Goal: Task Accomplishment & Management: Manage account settings

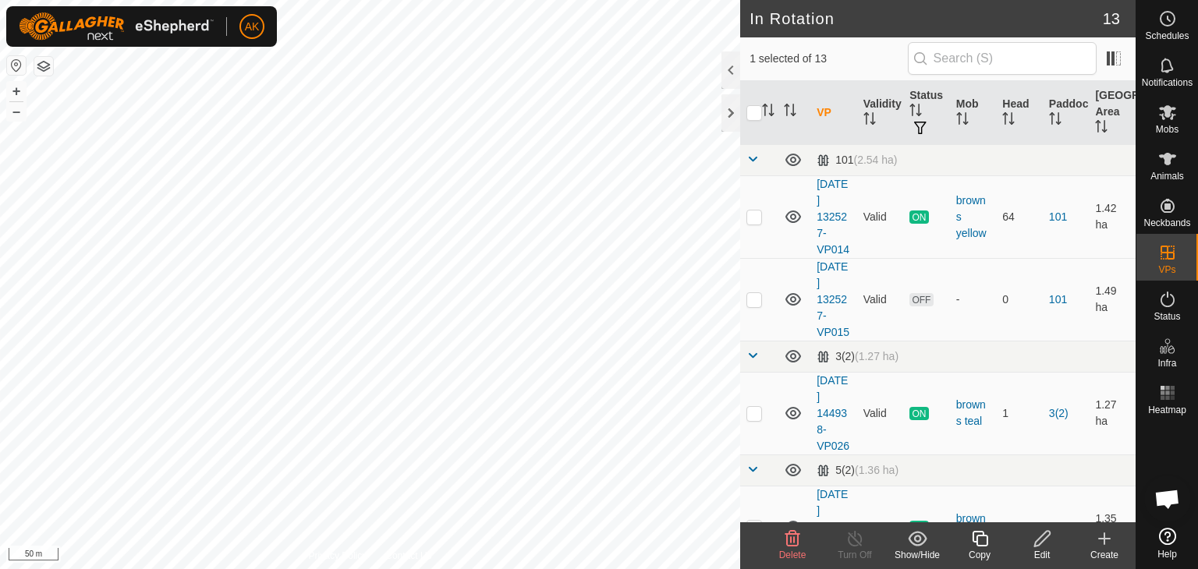
click at [786, 533] on icon at bounding box center [792, 539] width 15 height 16
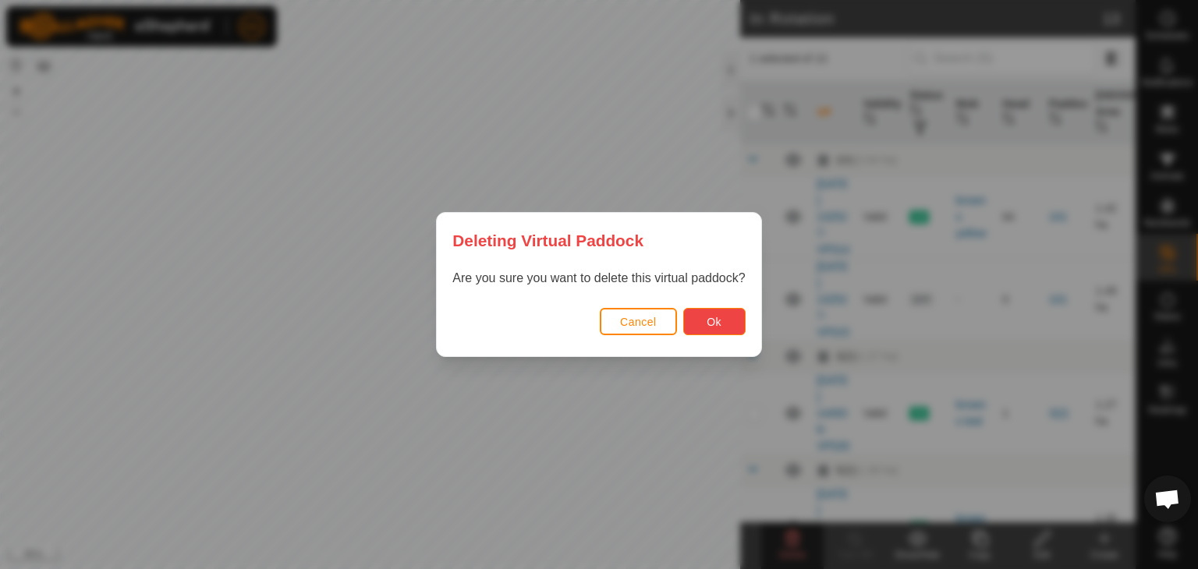
click at [729, 313] on button "Ok" at bounding box center [714, 321] width 62 height 27
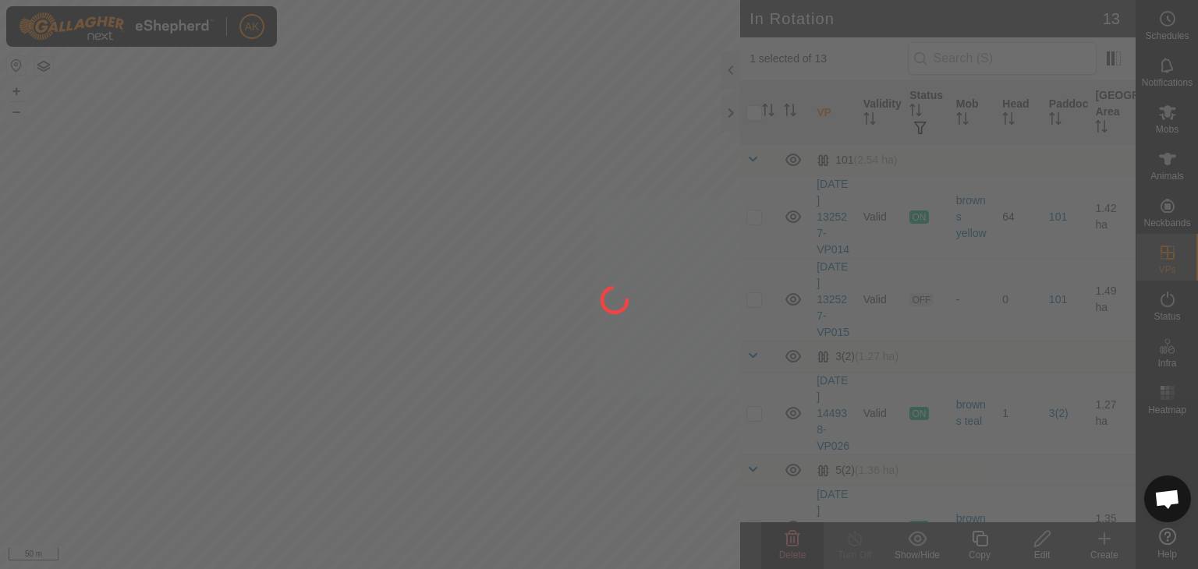
checkbox input "false"
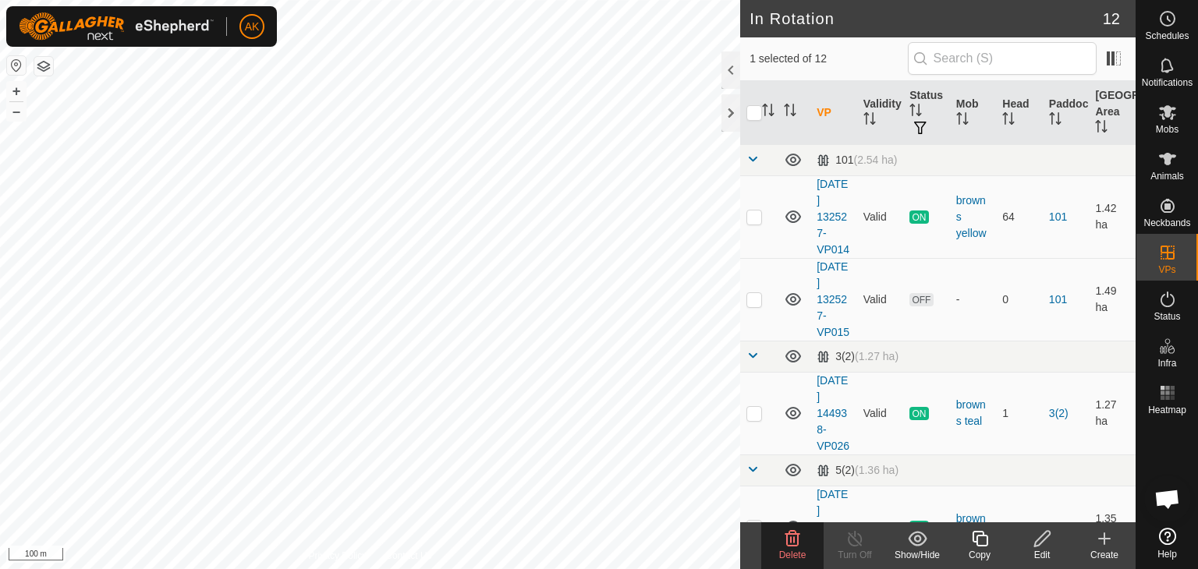
click at [791, 543] on icon at bounding box center [792, 538] width 19 height 19
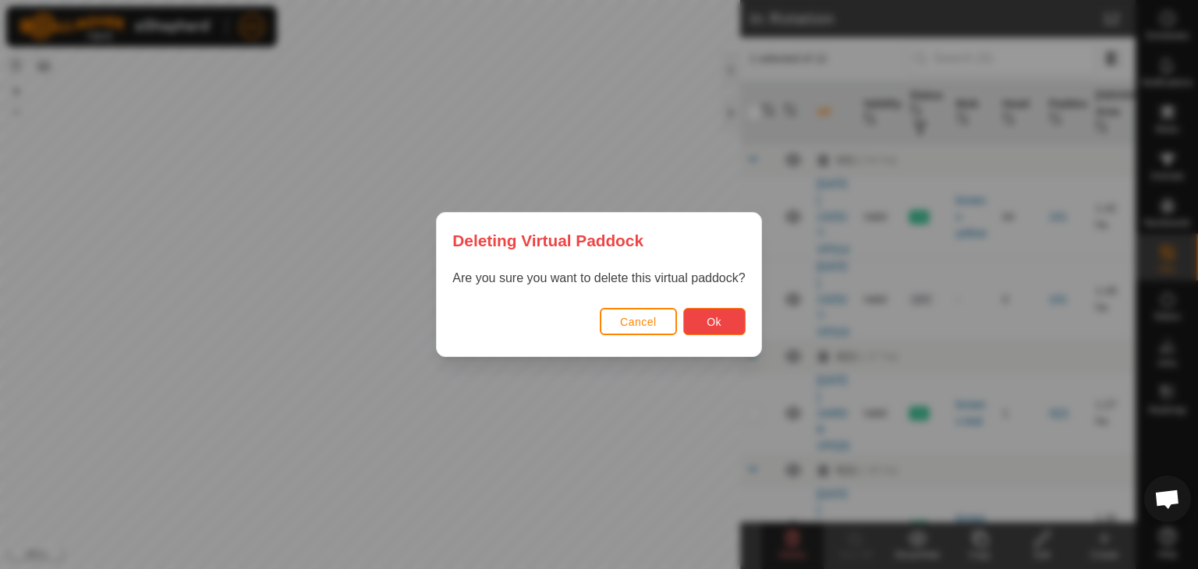
click at [703, 320] on button "Ok" at bounding box center [714, 321] width 62 height 27
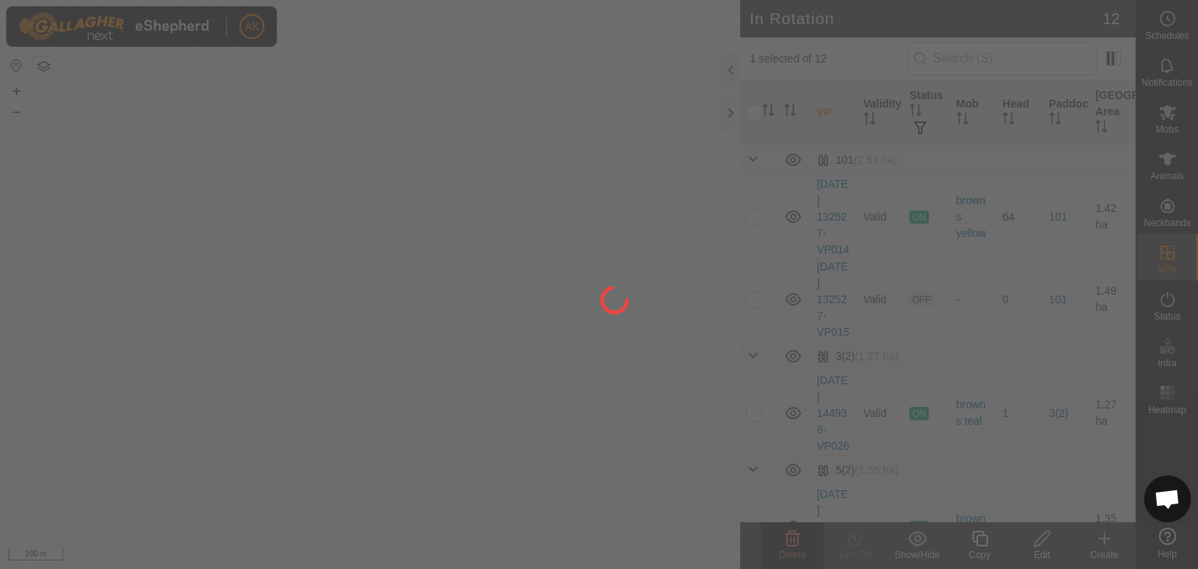
checkbox input "false"
